Goal: Task Accomplishment & Management: Manage account settings

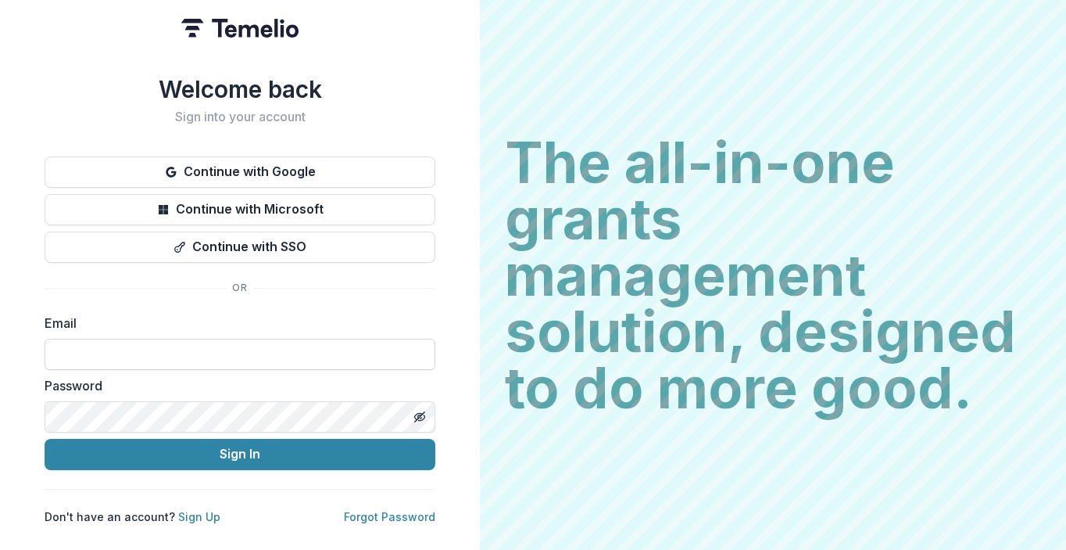
click at [235, 358] on input at bounding box center [240, 353] width 391 height 31
type input "**********"
click at [45, 439] on button "Sign In" at bounding box center [240, 454] width 391 height 31
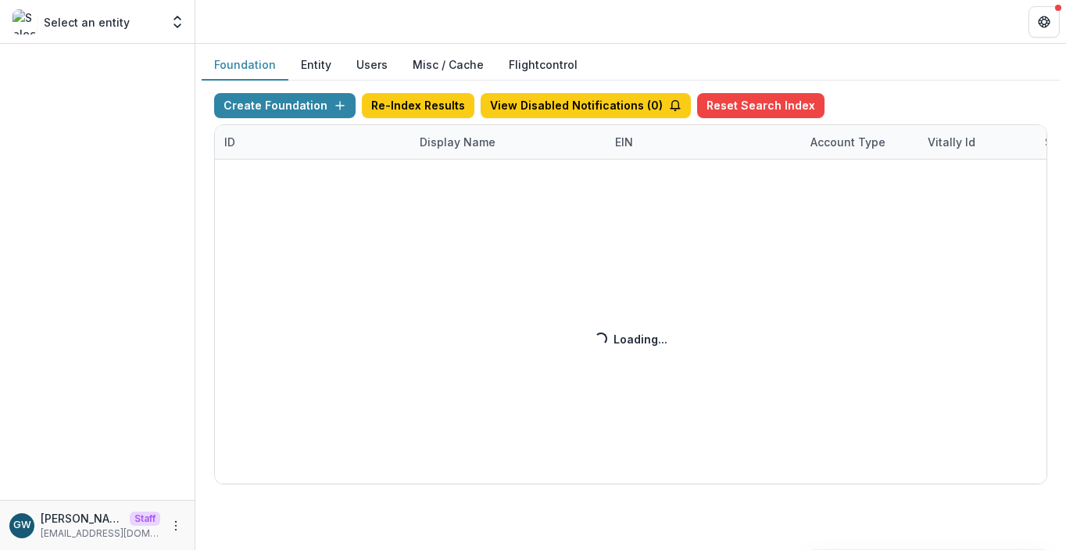
click at [455, 141] on div "Create Foundation Re-Index Results View Disabled Notifications ( 0 ) Reset Sear…" at bounding box center [630, 288] width 833 height 391
click at [481, 138] on div "Create Foundation Re-Index Results View Disabled Notifications ( 0 ) Reset Sear…" at bounding box center [630, 288] width 833 height 391
click at [462, 148] on div "Display Name" at bounding box center [457, 142] width 95 height 16
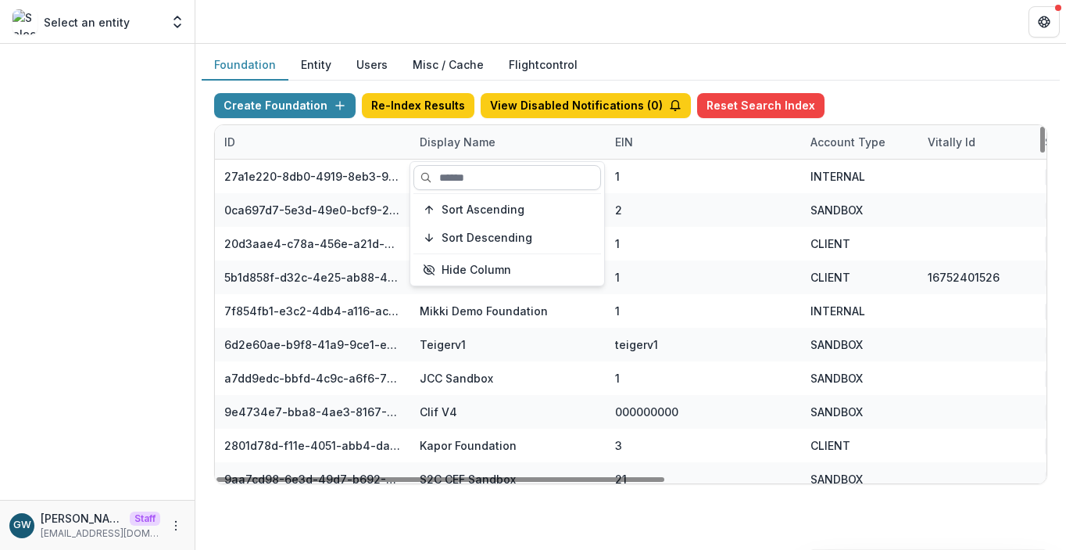
click at [458, 175] on input at bounding box center [507, 177] width 188 height 25
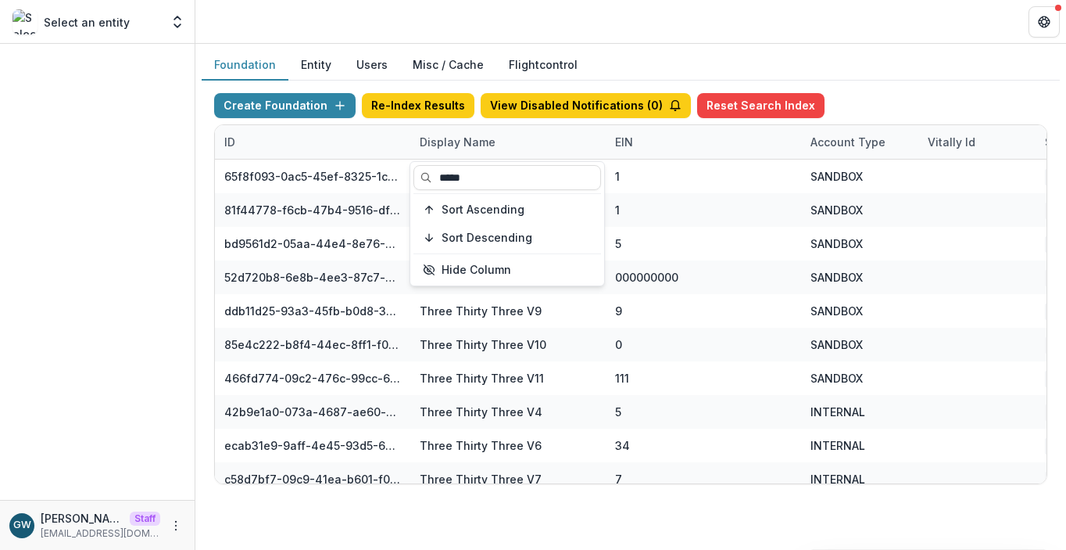
type input "*****"
click at [851, 91] on div "Create Foundation Re-Index Results View Disabled Notifications ( 0 ) Reset Sear…" at bounding box center [631, 289] width 858 height 416
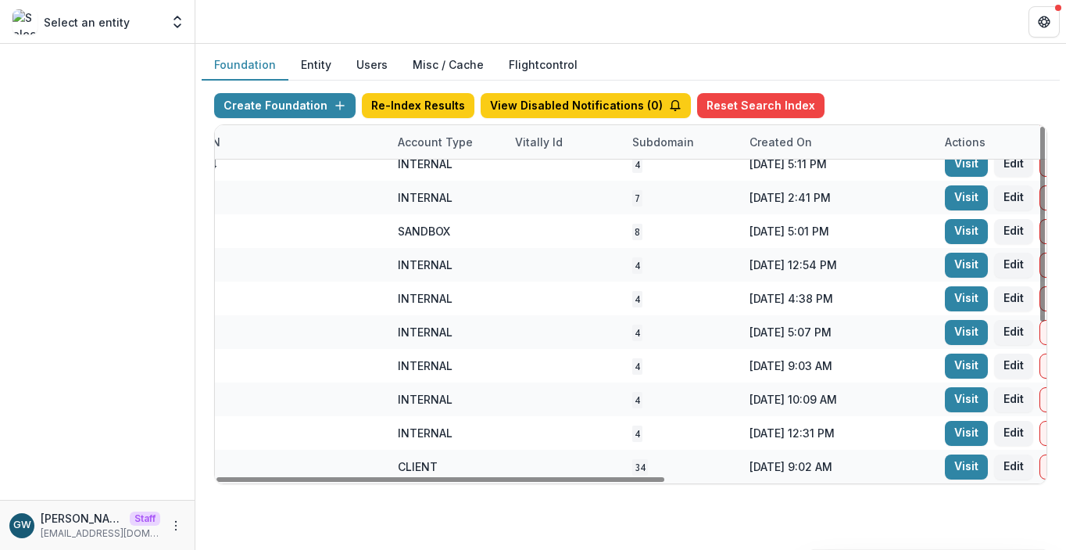
scroll to position [281, 693]
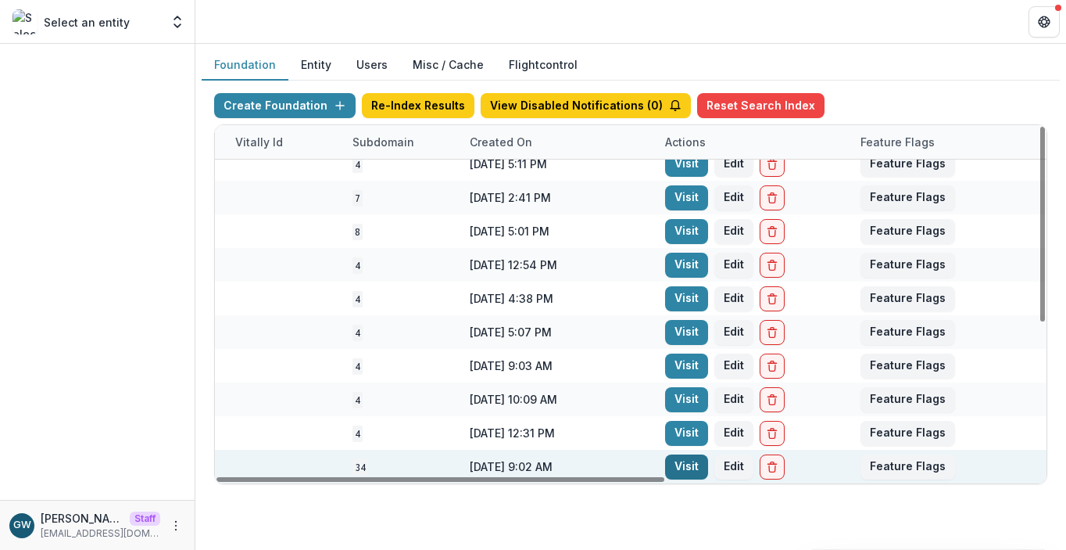
click at [674, 464] on link "Visit" at bounding box center [686, 466] width 43 height 25
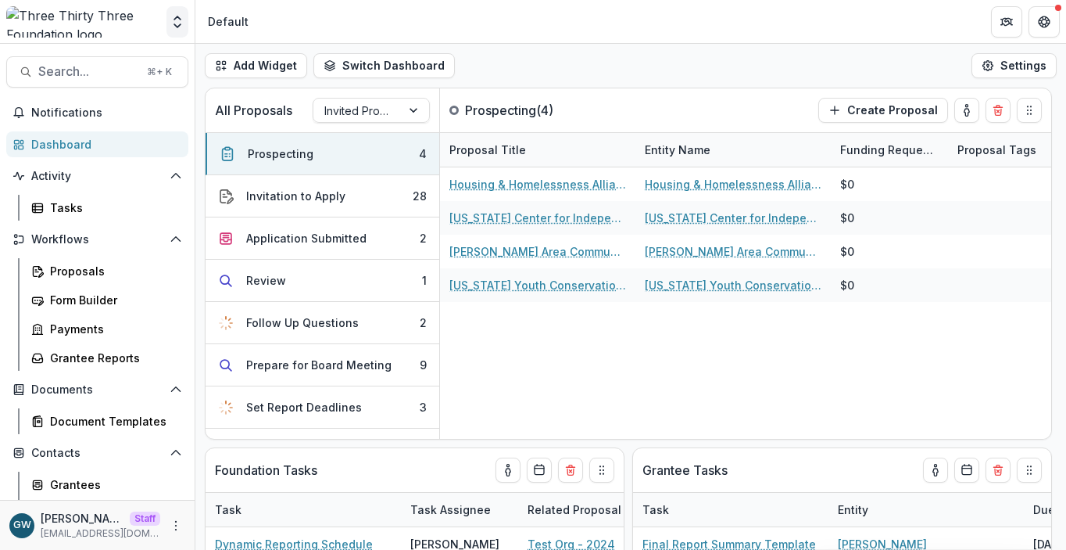
click at [180, 28] on icon "Open entity switcher" at bounding box center [178, 22] width 16 height 16
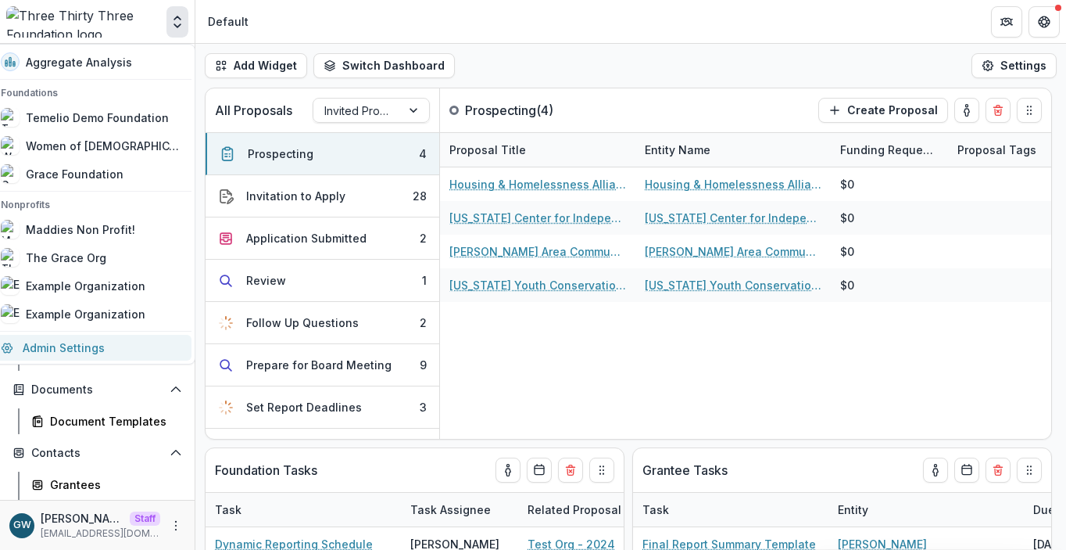
click at [116, 347] on link "Admin Settings" at bounding box center [91, 348] width 200 height 26
